Goal: Find specific page/section

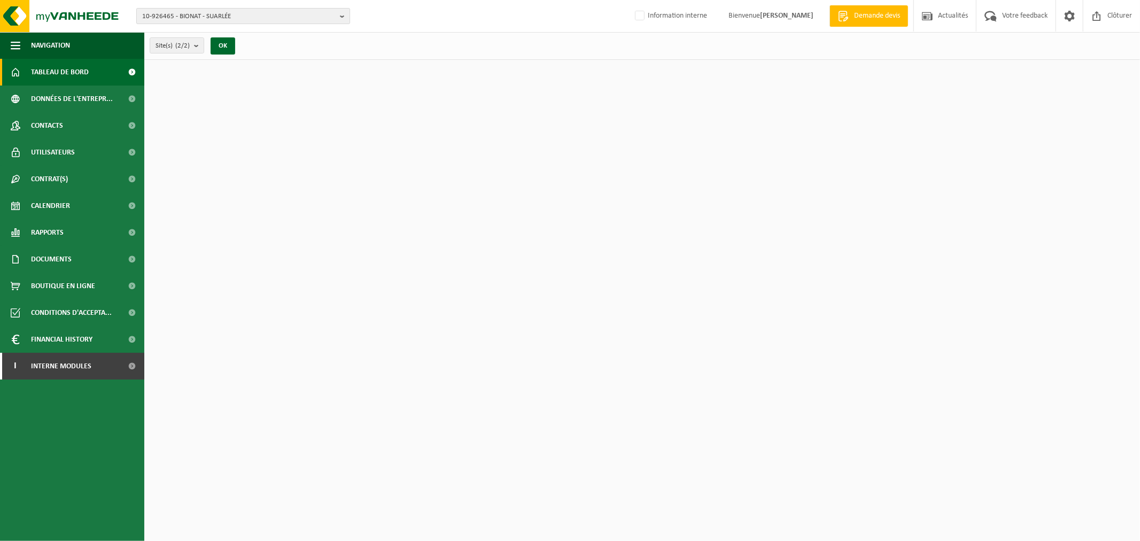
click at [244, 19] on span "10-926465 - BIONAT - SUARLÉE" at bounding box center [239, 17] width 194 height 16
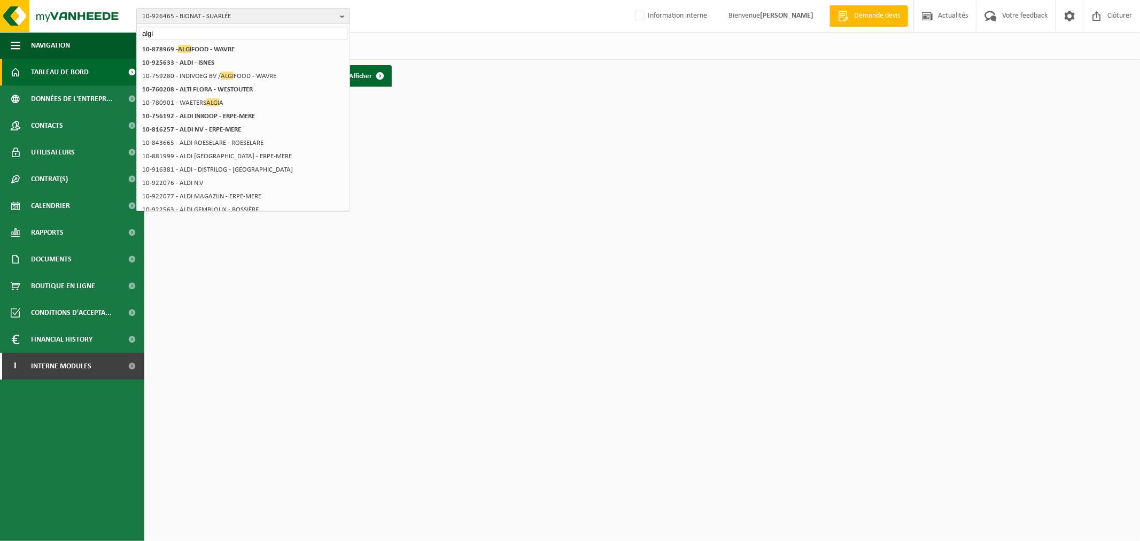
type input "algi"
click at [220, 49] on strong "10-878969 - ALGI FOOD - WAVRE" at bounding box center [188, 49] width 92 height 8
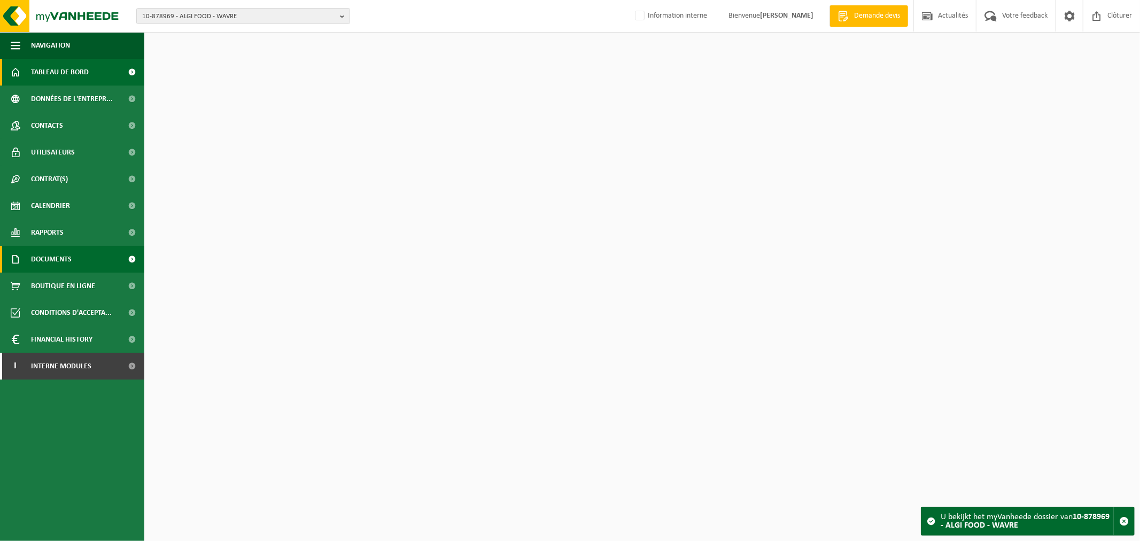
click at [68, 263] on span "Documents" at bounding box center [51, 259] width 41 height 27
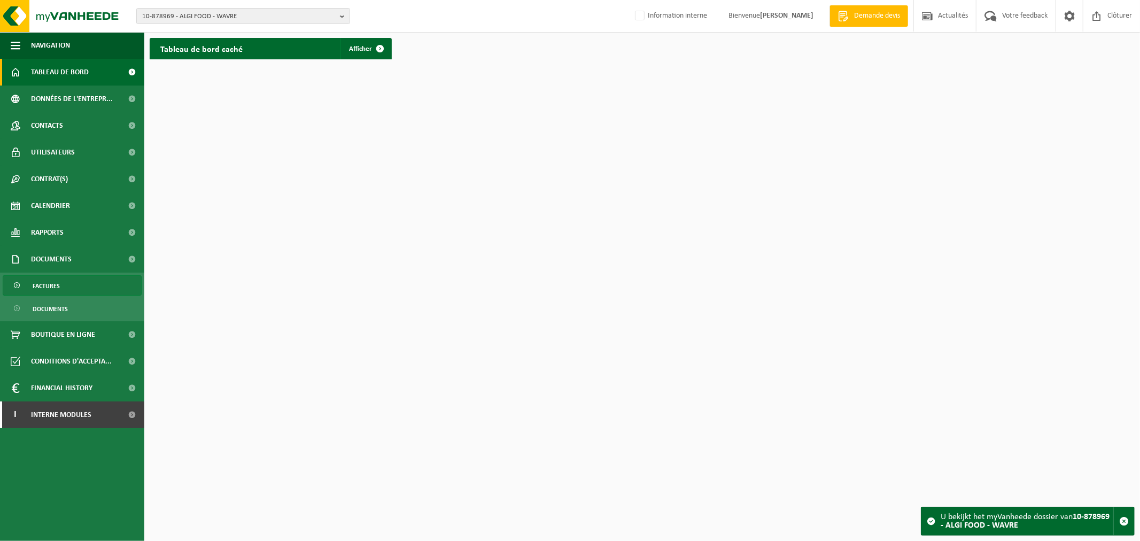
click at [62, 286] on link "Factures" at bounding box center [72, 285] width 139 height 20
